Goal: Use online tool/utility: Use online tool/utility

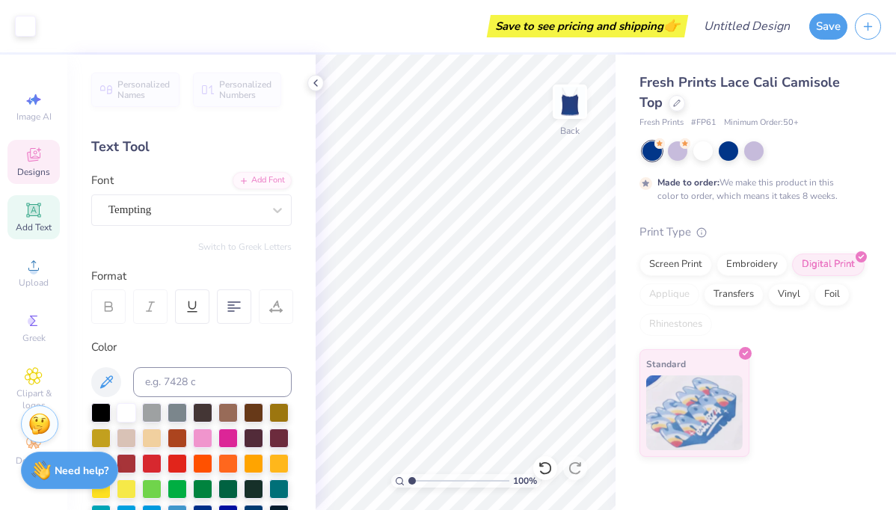
click at [37, 169] on span "Designs" at bounding box center [33, 172] width 33 height 12
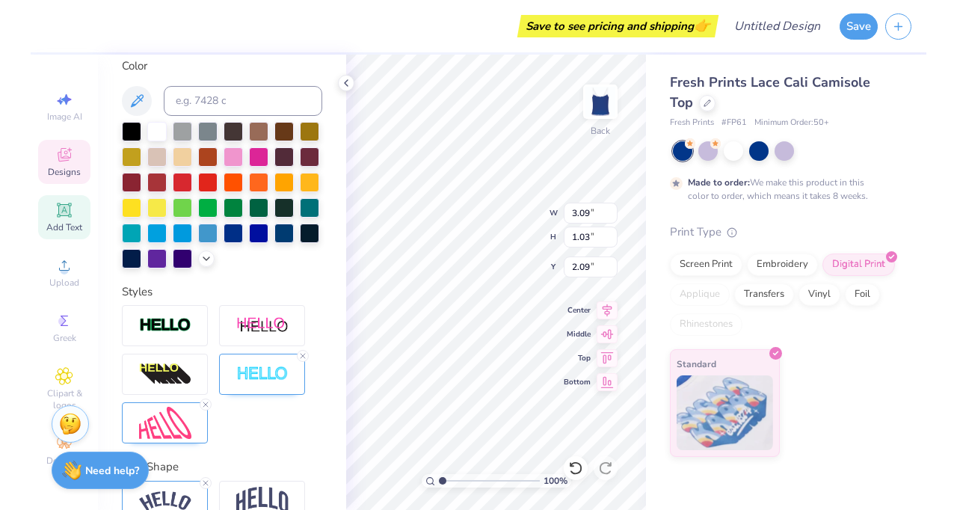
scroll to position [359, 0]
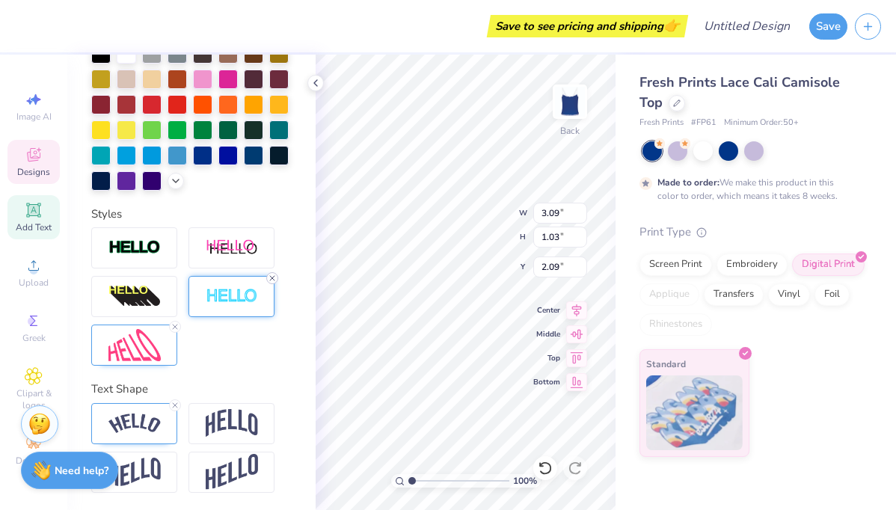
click at [274, 279] on line at bounding box center [272, 278] width 4 height 4
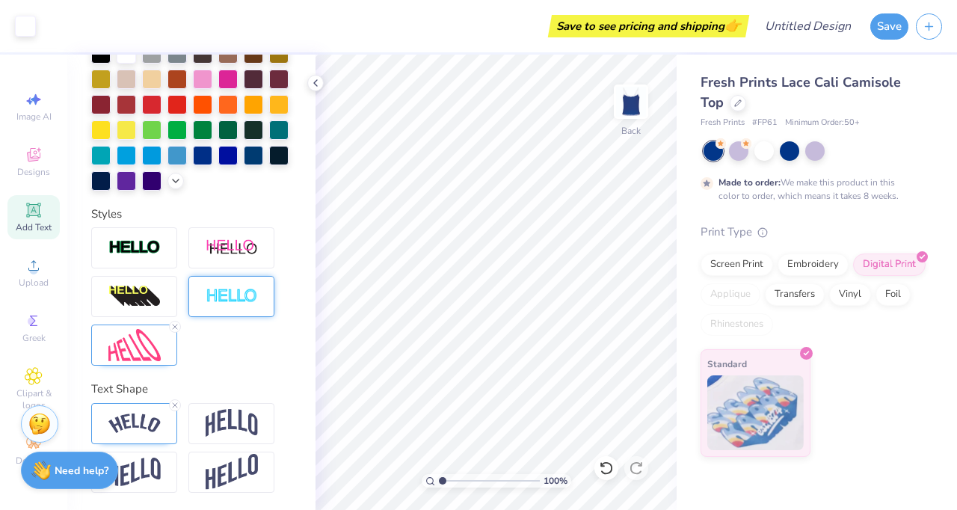
scroll to position [0, 0]
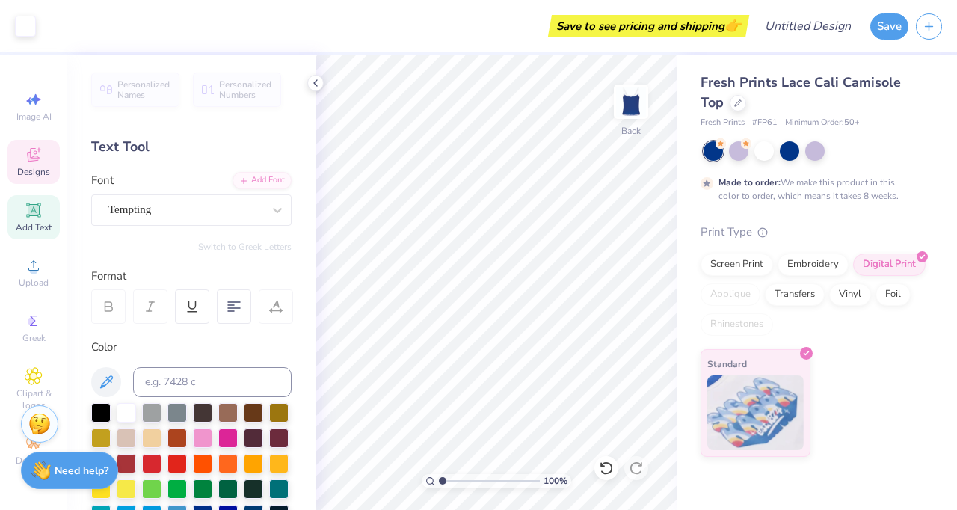
click at [33, 164] on div "Designs" at bounding box center [33, 162] width 52 height 44
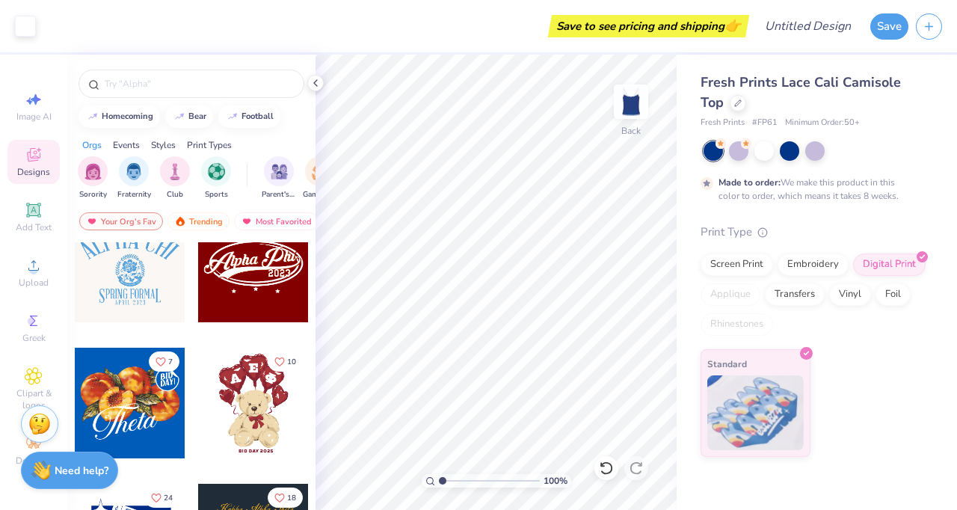
scroll to position [440, 0]
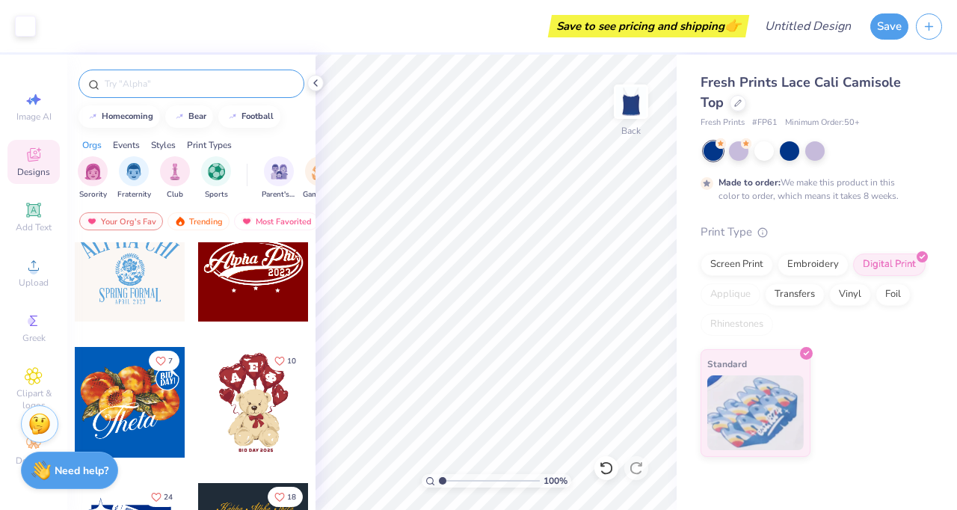
click at [173, 85] on input "text" at bounding box center [198, 83] width 191 height 15
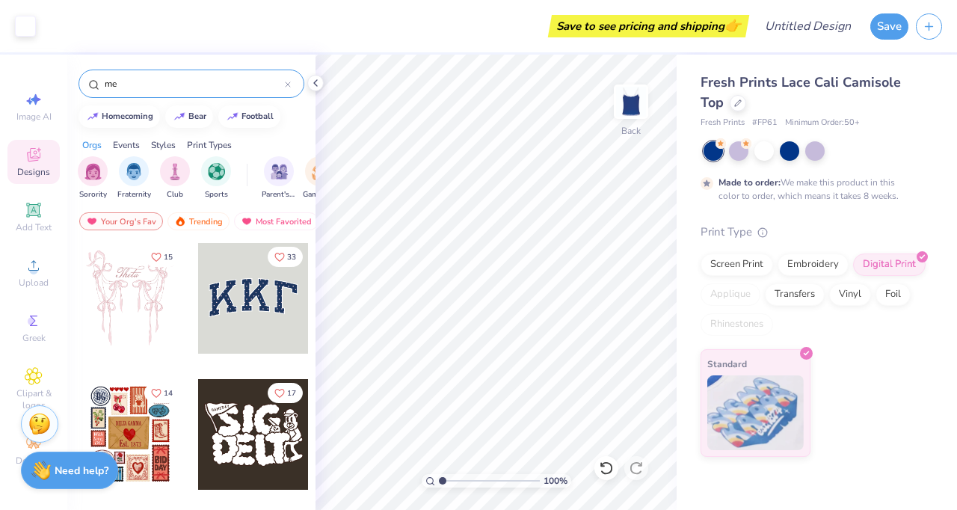
type input "m"
type input "big little"
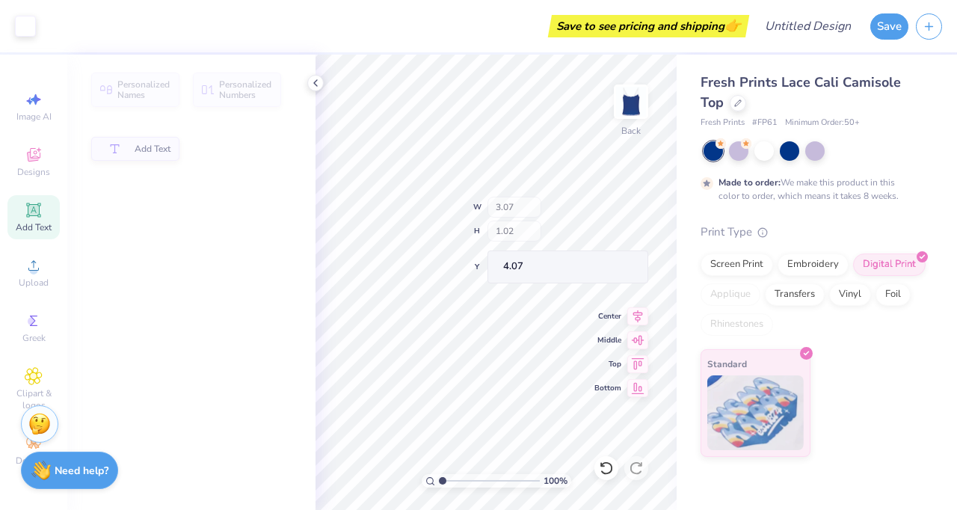
type input "4.07"
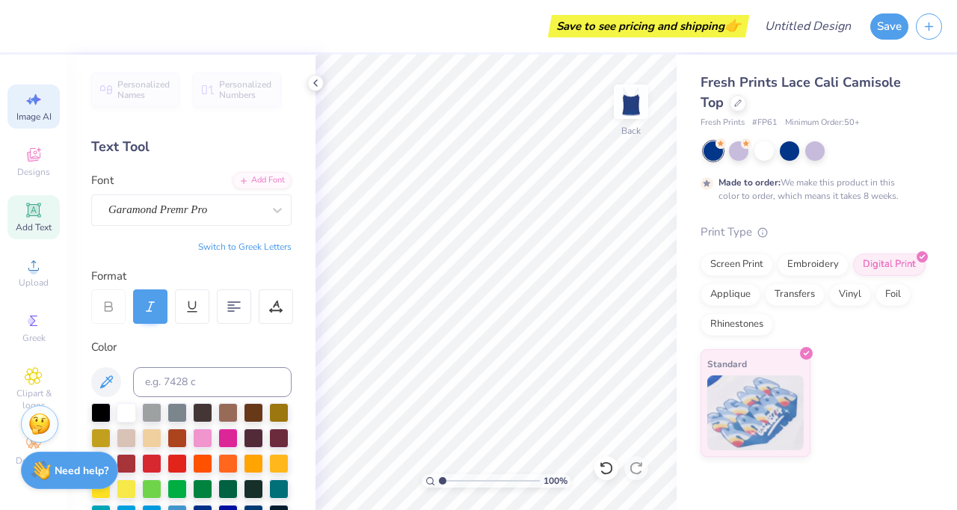
click at [43, 121] on span "Image AI" at bounding box center [33, 117] width 35 height 12
select select "4"
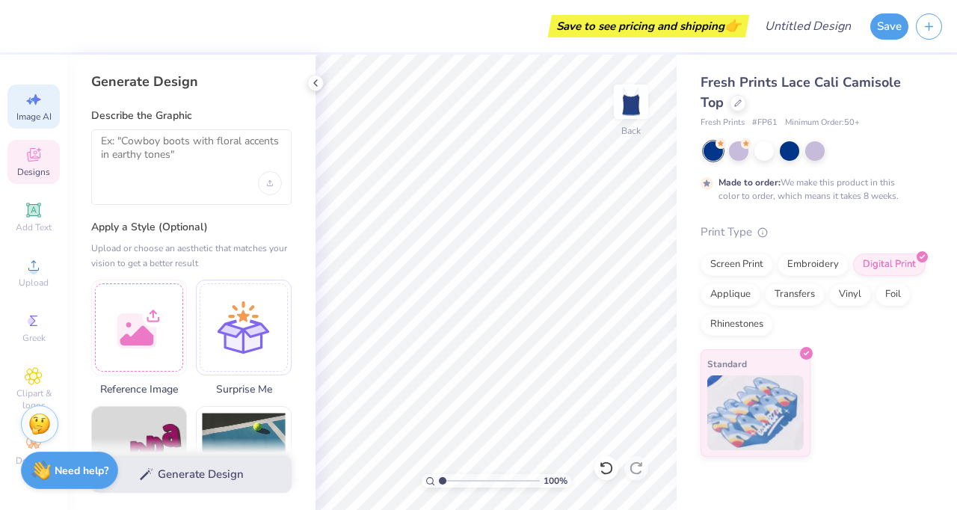
click at [40, 146] on icon at bounding box center [34, 155] width 18 height 18
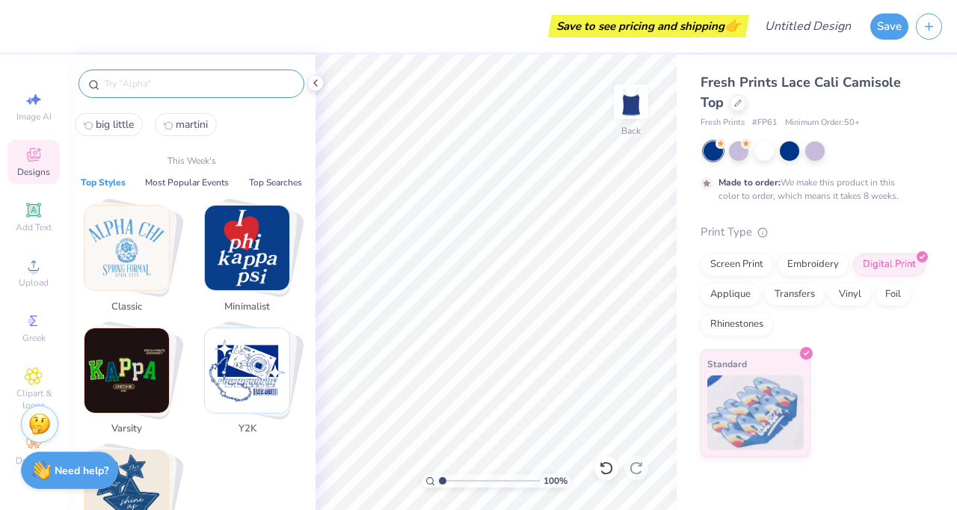
click at [164, 84] on input "text" at bounding box center [198, 83] width 191 height 15
click at [116, 121] on span "big little" at bounding box center [115, 124] width 38 height 14
type input "big little"
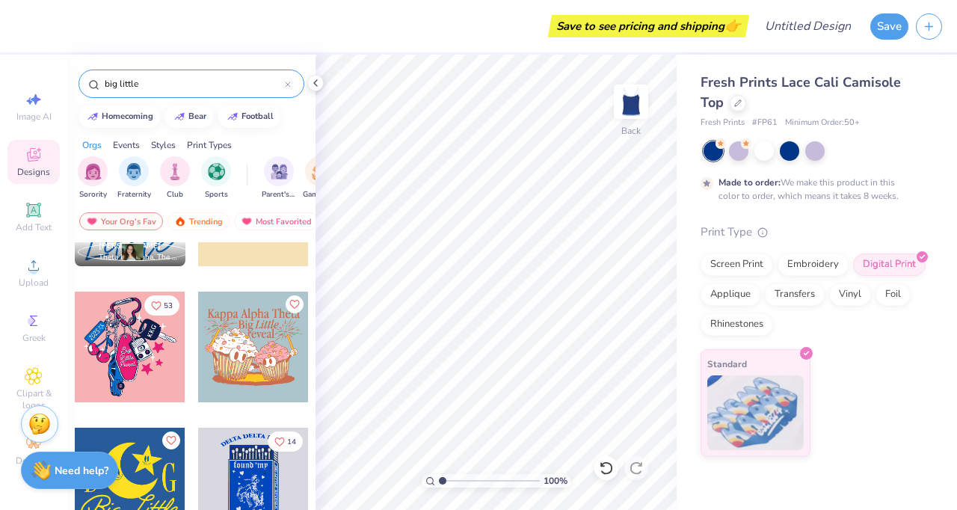
scroll to position [8118, 0]
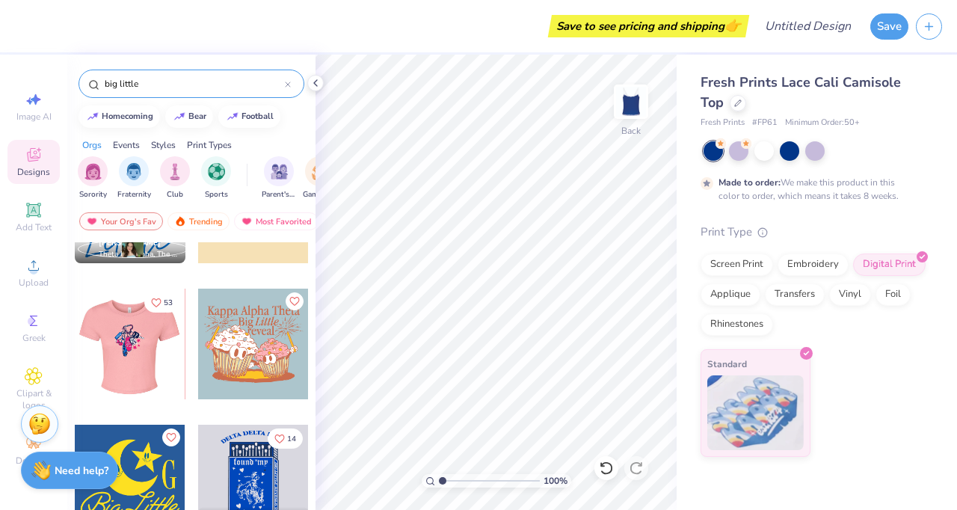
click at [157, 351] on div at bounding box center [129, 344] width 111 height 111
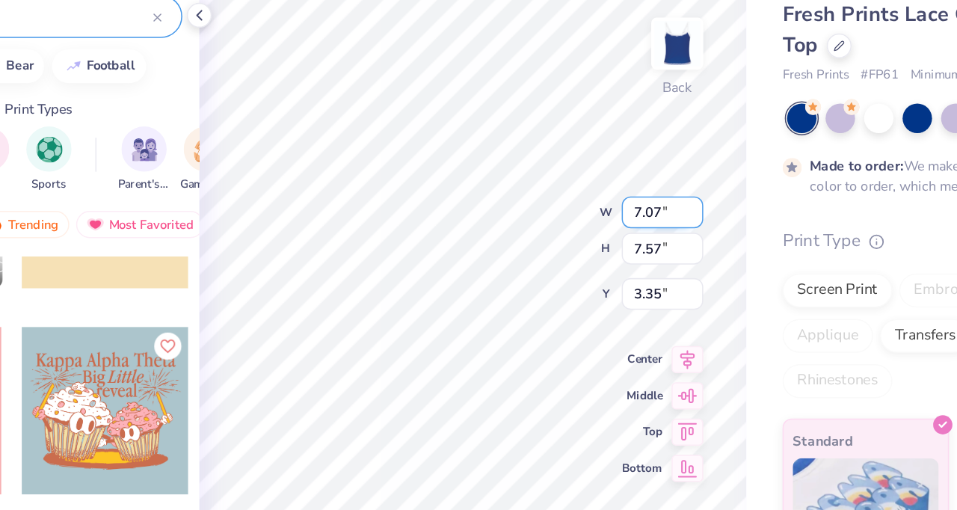
type input "3.36"
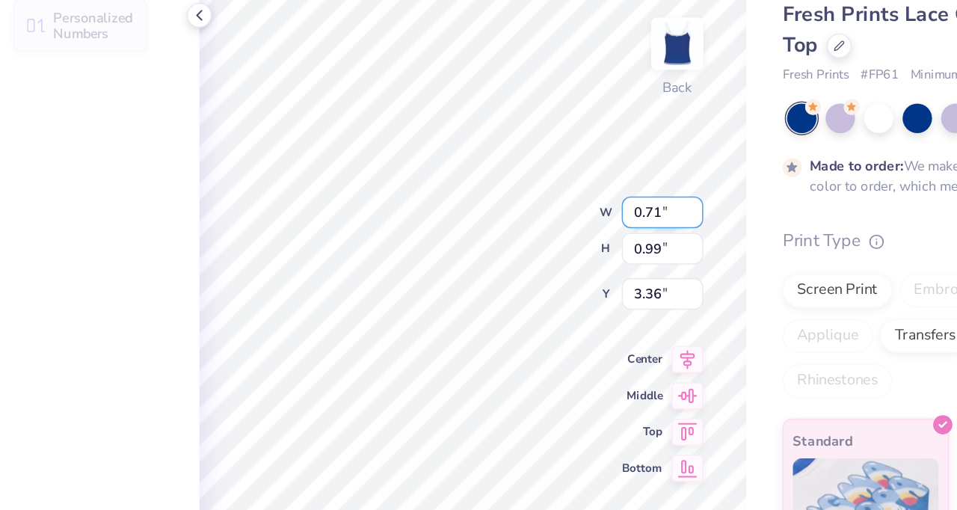
type input "0.71"
type input "0.99"
type input "5.37"
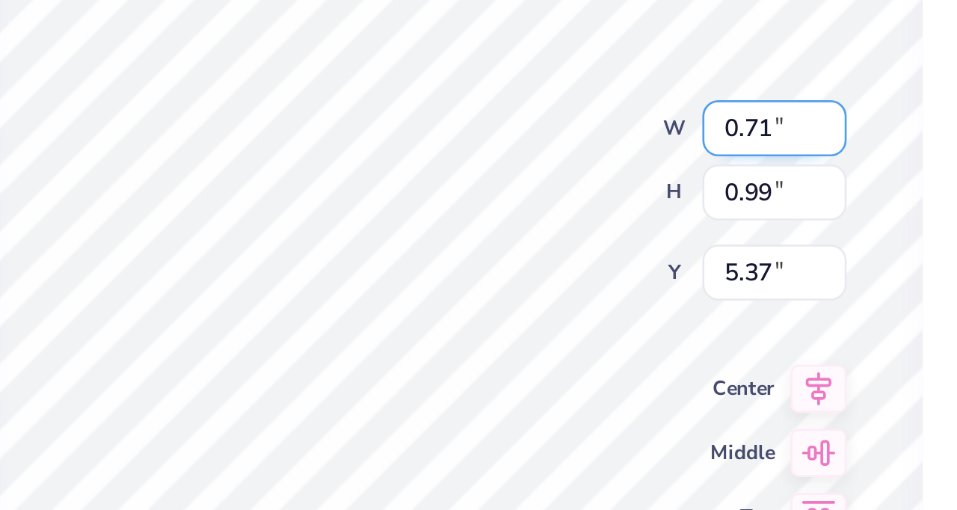
type textarea "l"
type textarea "LAW"
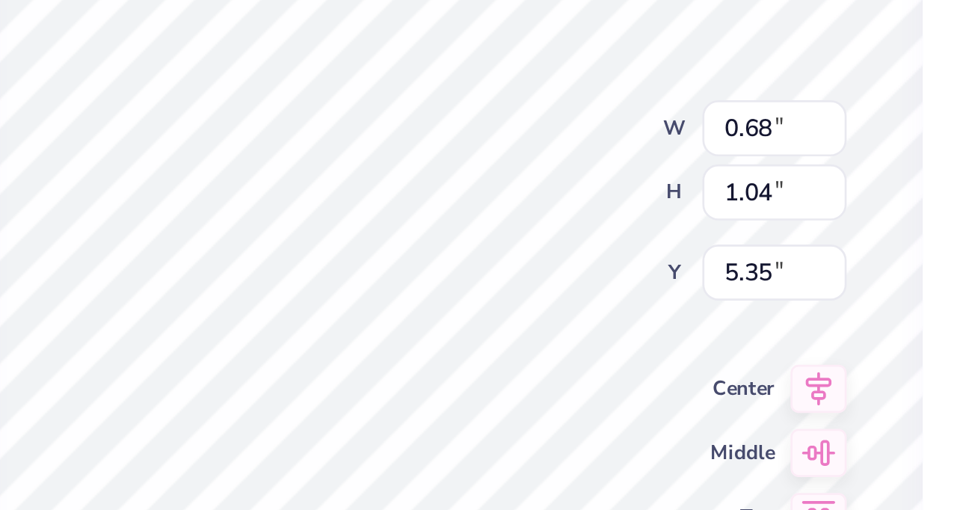
type input "7.03"
type input "7.57"
type input "3.36"
type input "0.68"
type input "1.04"
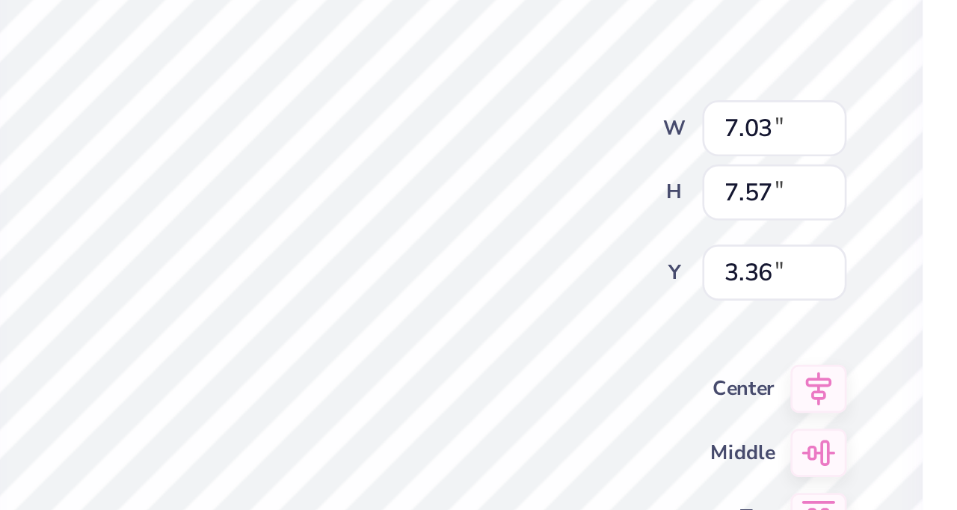
type input "5.20"
type input "5.72"
type input "7.03"
type input "7.57"
type input "3.36"
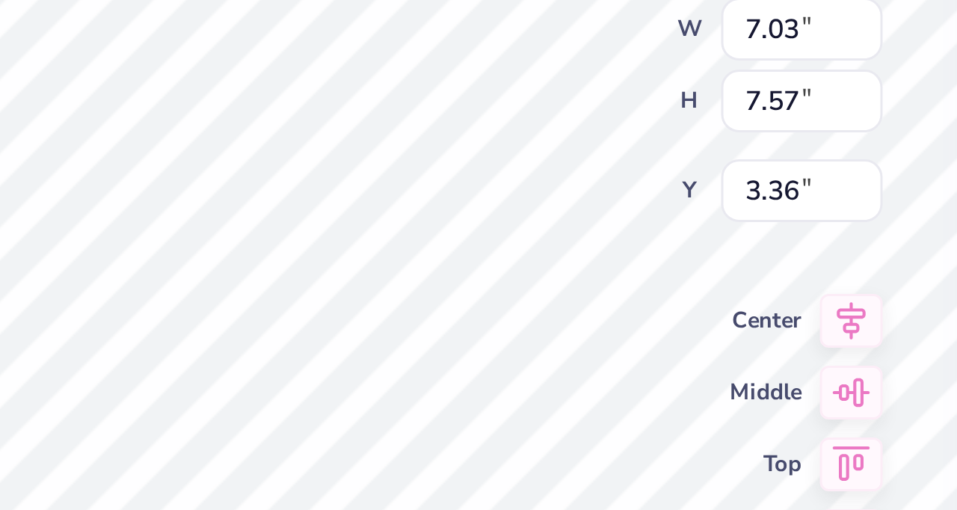
type input "1.07"
type input "0.53"
type input "7.72"
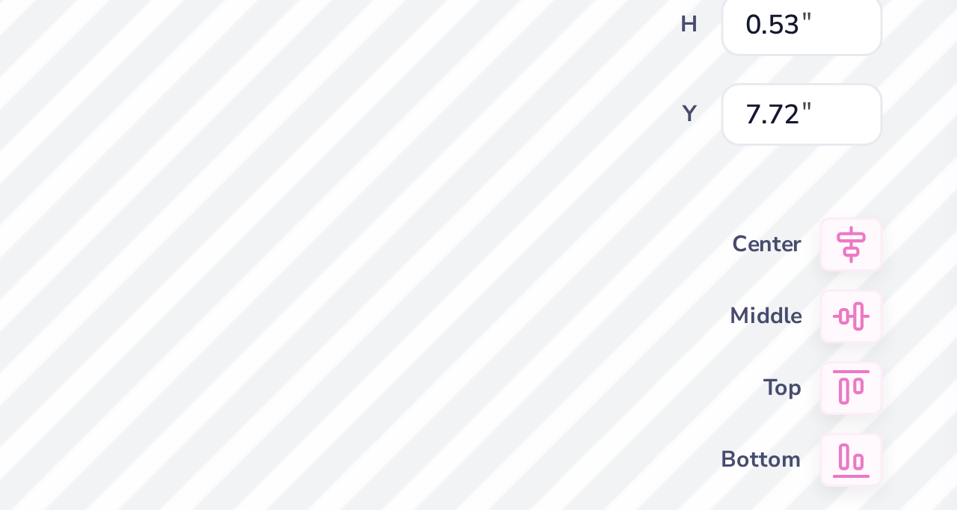
type input "0.79"
type input "0.57"
type input "7.12"
type textarea "Mentee"
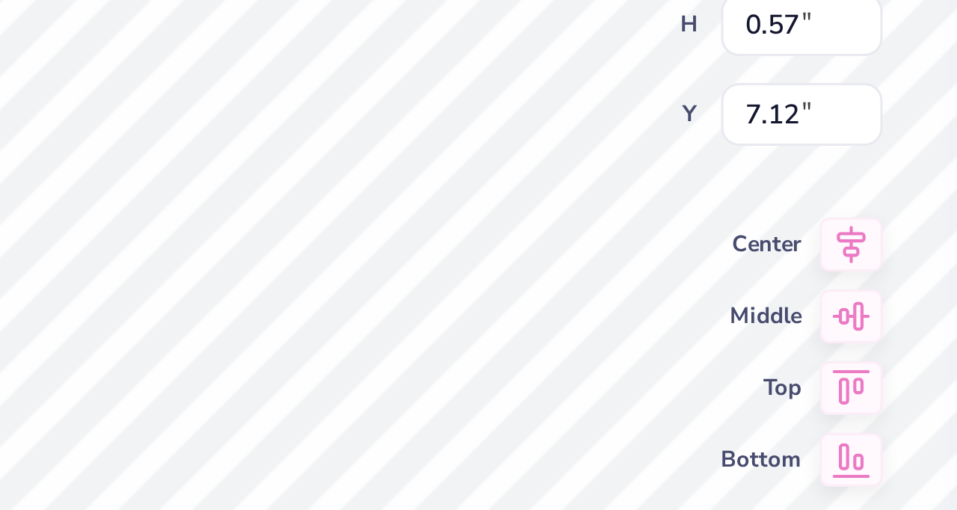
type input "1.07"
type input "0.53"
type input "7.72"
type textarea "Applications"
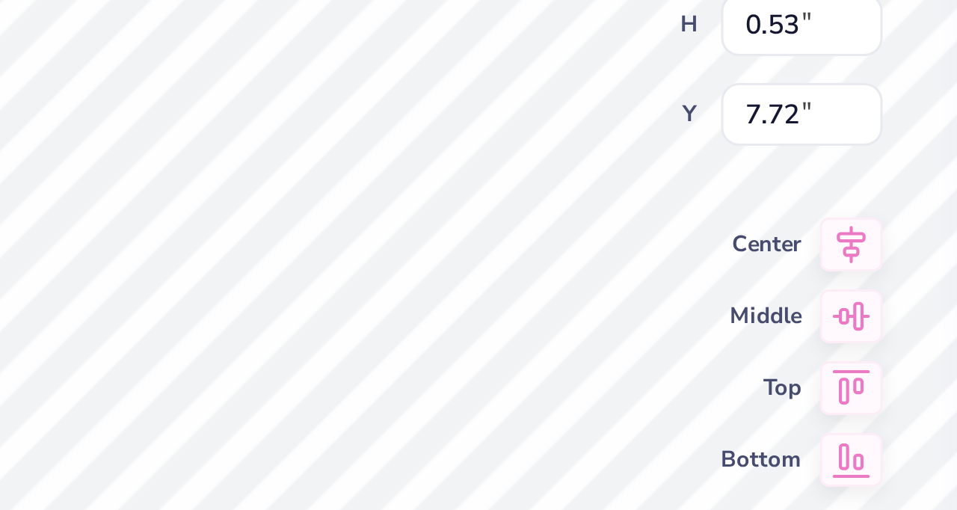
scroll to position [0, 2]
type input "1.20"
type input "0.49"
type input "8.23"
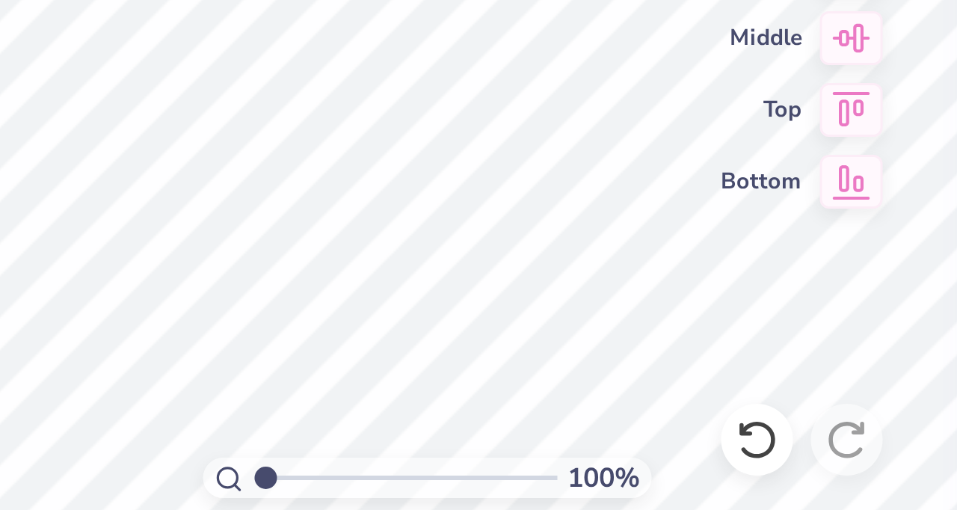
scroll to position [0, 1]
type textarea "Now Open"
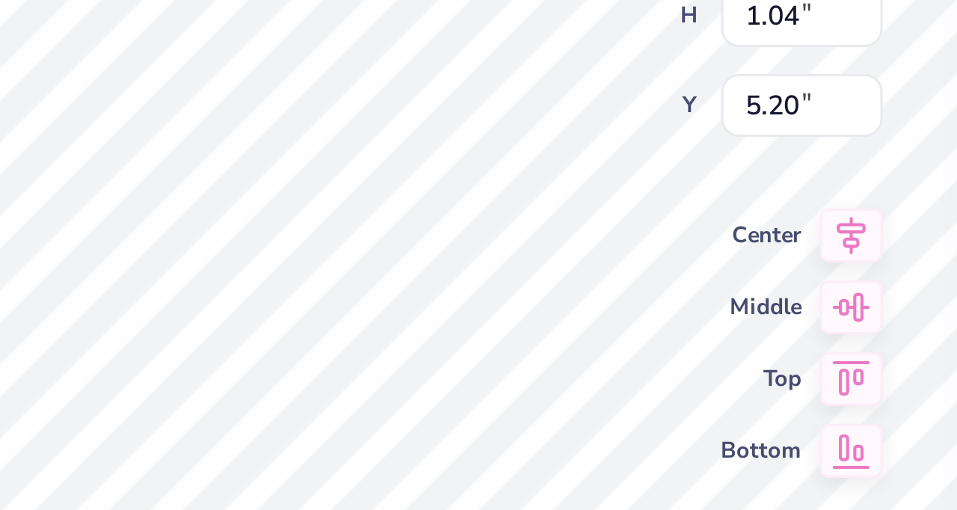
type input "7.03"
type input "7.57"
type input "3.36"
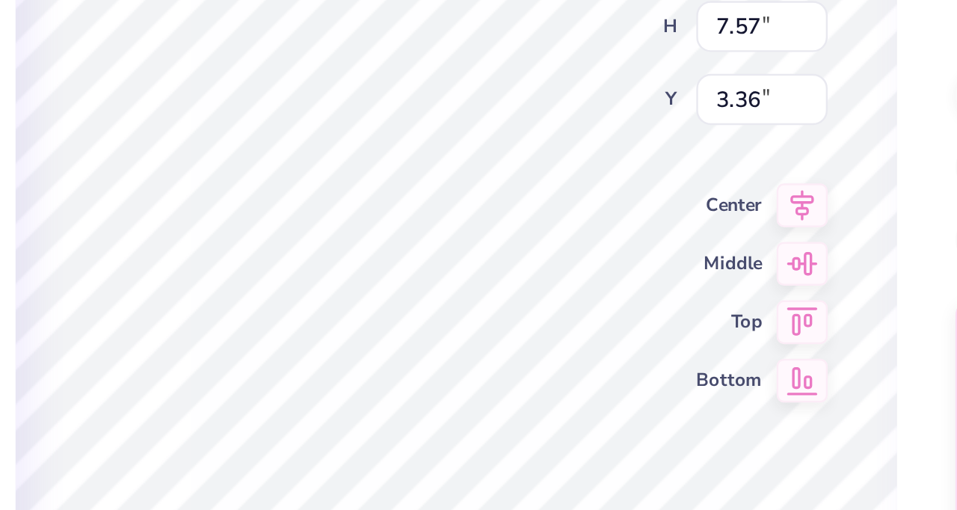
type input "2.45"
type input "0.63"
type input "7.69"
type input "1.47"
type input "0.56"
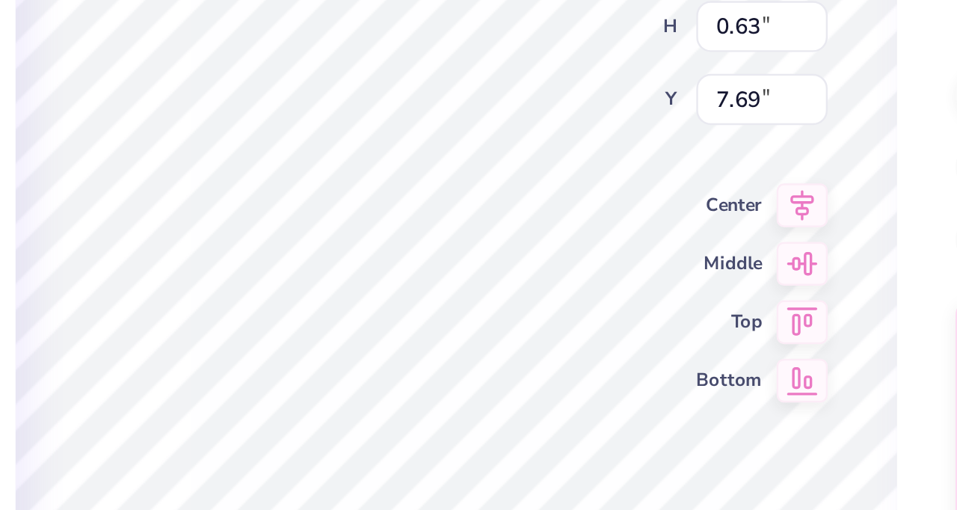
type input "7.17"
